Goal: Task Accomplishment & Management: Manage account settings

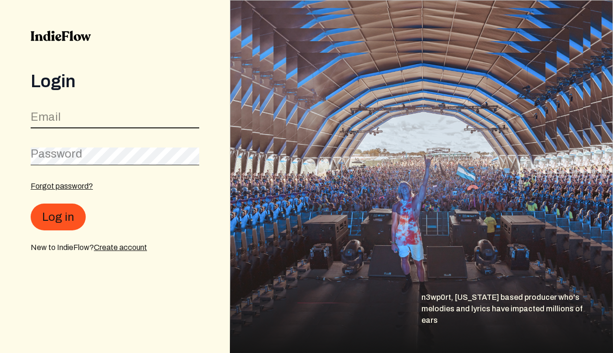
type input "[EMAIL_ADDRESS][DOMAIN_NAME]"
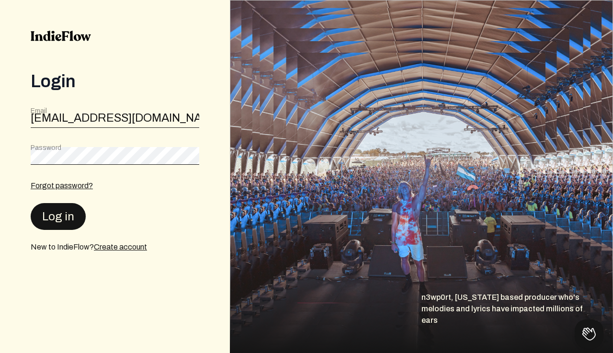
click at [58, 220] on button "Log in" at bounding box center [58, 216] width 55 height 27
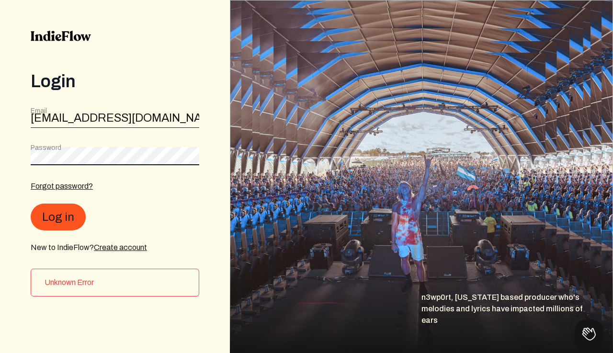
click at [0, 121] on div "Login Email [PERSON_NAME][EMAIL_ADDRESS][DOMAIN_NAME] Password Forgot password?…" at bounding box center [115, 176] width 230 height 353
click at [60, 219] on button "Log in" at bounding box center [58, 216] width 55 height 27
click at [72, 189] on link "Forgot password?" at bounding box center [62, 186] width 62 height 8
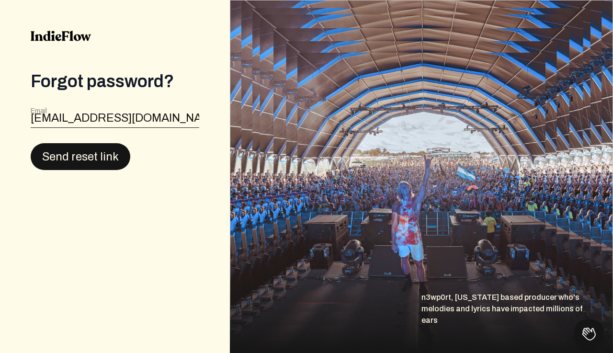
click at [103, 162] on button "Send reset link" at bounding box center [81, 156] width 100 height 27
